Goal: Task Accomplishment & Management: Complete application form

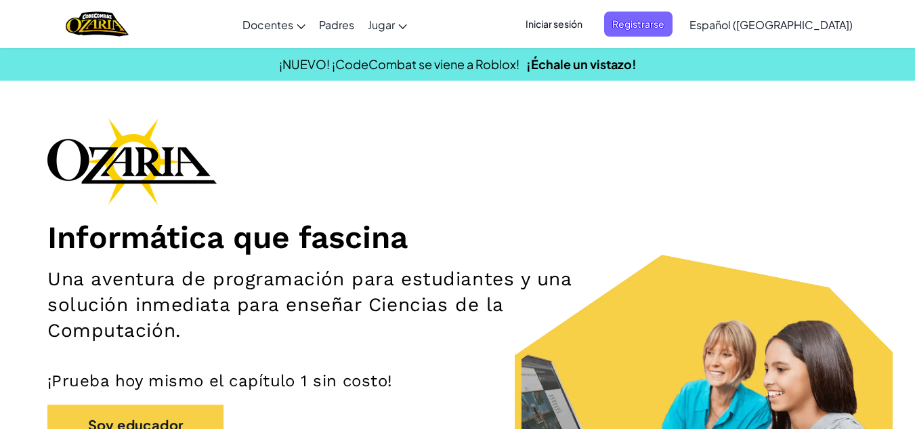
click at [591, 23] on span "Iniciar sesión" at bounding box center [553, 24] width 73 height 25
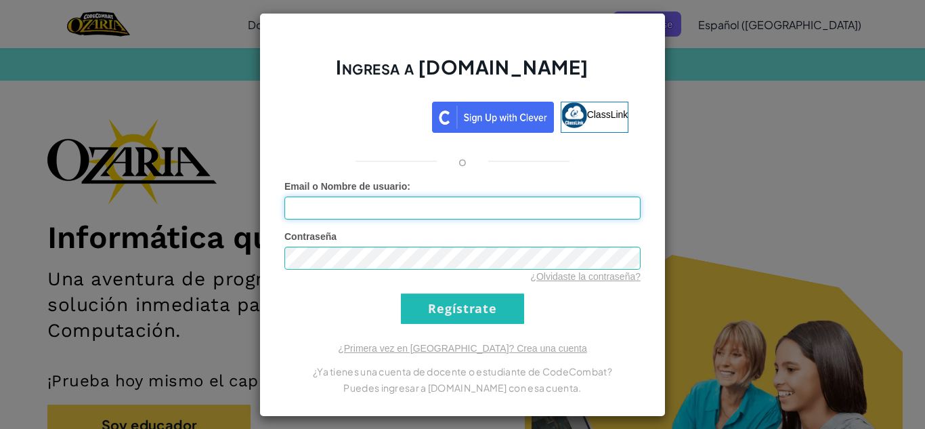
click at [446, 207] on input "Email o Nombre de usuario :" at bounding box center [462, 207] width 356 height 23
type input "m"
click at [381, 215] on input "Email o Nombre de usuario :" at bounding box center [462, 207] width 356 height 23
type input "[EMAIL_ADDRESS][DOMAIN_NAME]"
click at [401, 293] on input "Regístrate" at bounding box center [462, 308] width 123 height 30
